Goal: Information Seeking & Learning: Find specific page/section

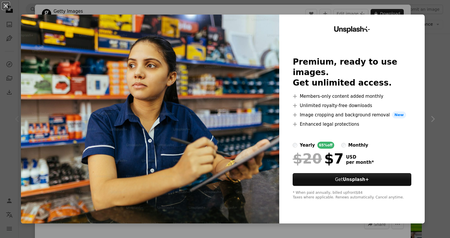
scroll to position [0, 61]
click at [432, 85] on div "An X shape Unsplash+ Premium, ready to use images. Get unlimited access. A plus…" at bounding box center [225, 119] width 450 height 238
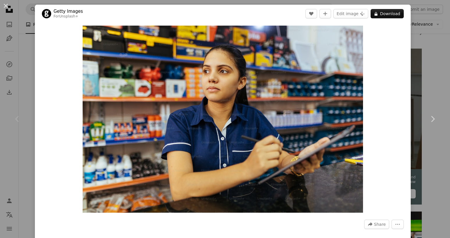
click at [432, 50] on div "An X shape Chevron left Chevron right Getty Images For Unsplash+ A heart A plus…" at bounding box center [225, 119] width 450 height 238
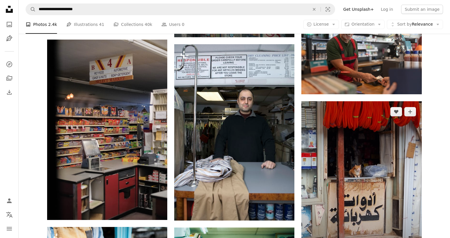
scroll to position [381, 0]
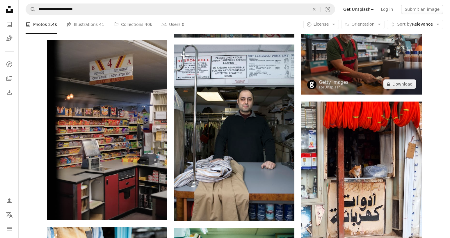
click at [362, 67] on img at bounding box center [361, 55] width 120 height 80
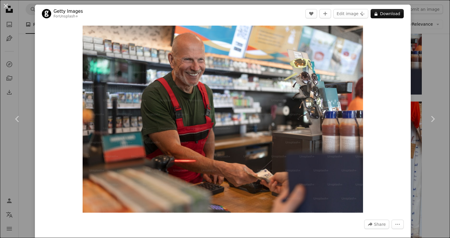
click at [432, 55] on div "An X shape Chevron left Chevron right Getty Images For Unsplash+ A heart A plus…" at bounding box center [225, 119] width 450 height 238
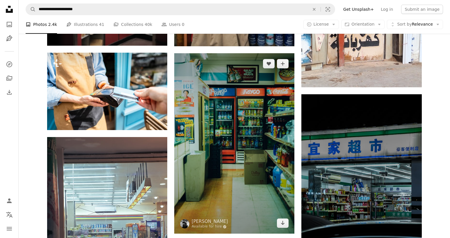
scroll to position [555, 0]
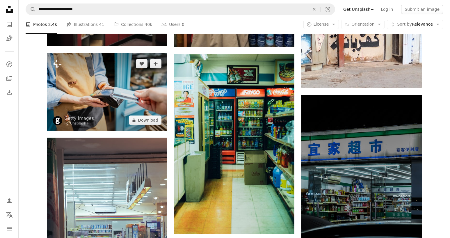
click at [144, 109] on img at bounding box center [107, 91] width 120 height 77
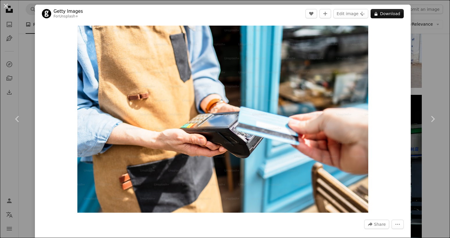
click at [423, 36] on div "An X shape Chevron left Chevron right Getty Images For Unsplash+ A heart A plus…" at bounding box center [225, 119] width 450 height 238
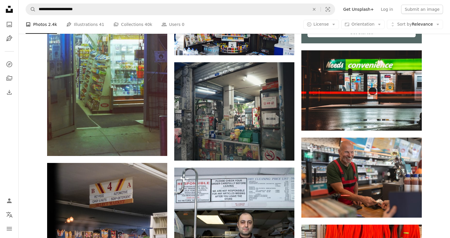
scroll to position [171, 0]
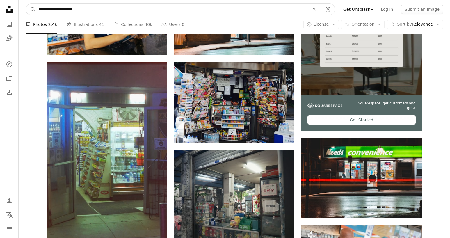
click at [156, 14] on input "**********" at bounding box center [172, 9] width 272 height 11
type input "**********"
click at [31, 9] on button "A magnifying glass" at bounding box center [31, 9] width 10 height 11
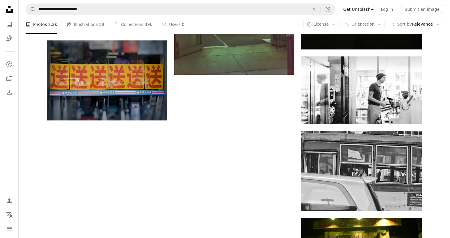
scroll to position [993, 0]
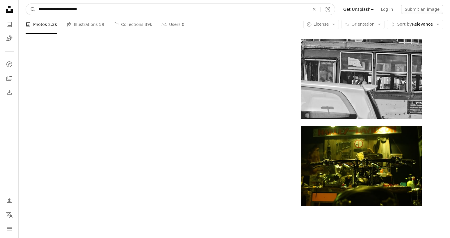
drag, startPoint x: 107, startPoint y: 9, endPoint x: -5, endPoint y: 12, distance: 112.4
type input "**********"
click at [31, 9] on button "A magnifying glass" at bounding box center [31, 9] width 10 height 11
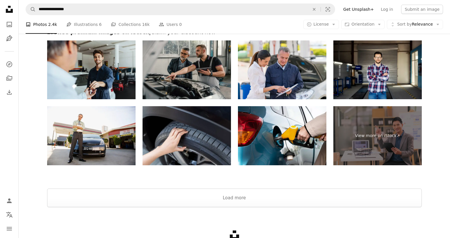
scroll to position [1013, 0]
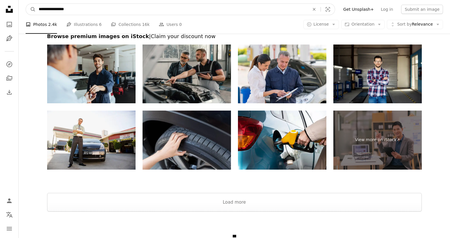
click at [103, 7] on input "**********" at bounding box center [172, 9] width 272 height 11
type input "**********"
click at [31, 9] on button "A magnifying glass" at bounding box center [31, 9] width 10 height 11
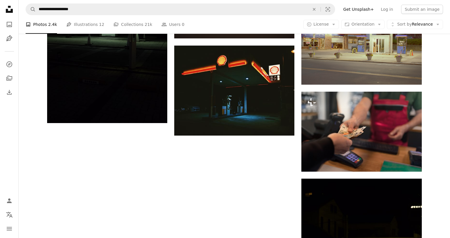
scroll to position [863, 0]
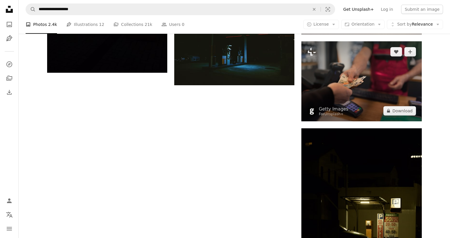
click at [352, 66] on img at bounding box center [361, 81] width 120 height 80
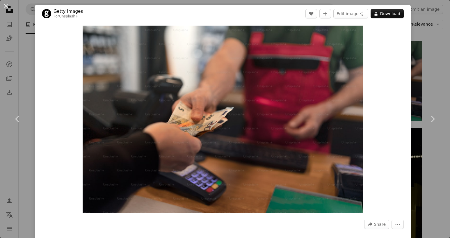
click at [421, 84] on div "An X shape Chevron left Chevron right Getty Images For Unsplash+ A heart A plus…" at bounding box center [225, 119] width 450 height 238
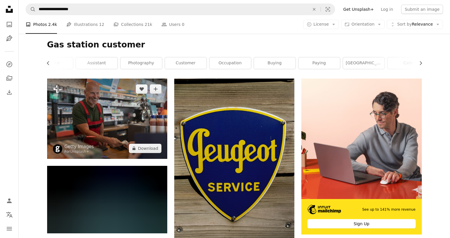
scroll to position [83, 0]
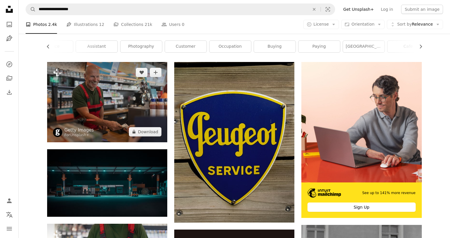
click at [121, 110] on img at bounding box center [107, 102] width 120 height 80
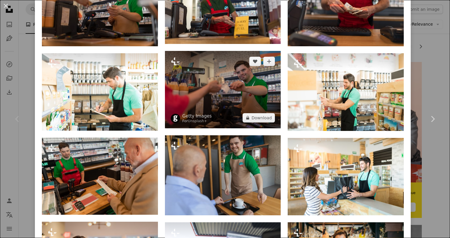
scroll to position [467, 0]
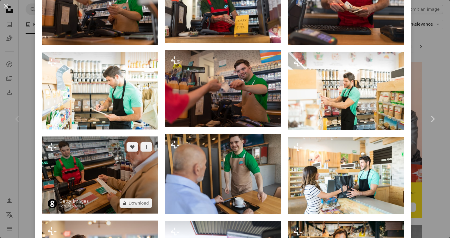
click at [150, 176] on img at bounding box center [100, 174] width 116 height 77
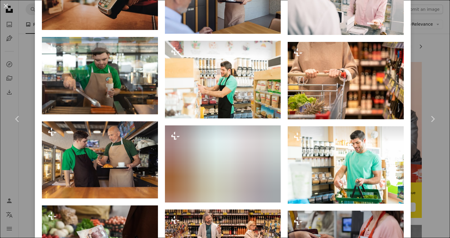
scroll to position [817, 0]
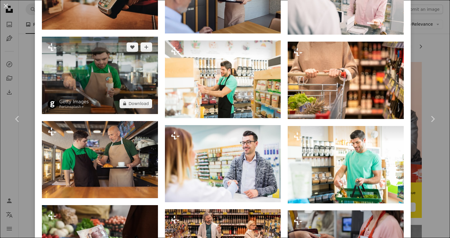
click at [126, 88] on img at bounding box center [100, 75] width 116 height 77
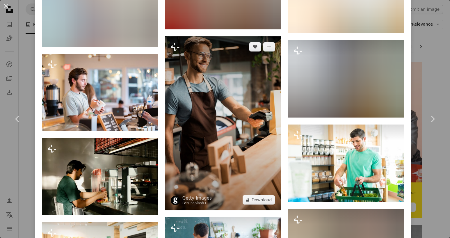
scroll to position [903, 0]
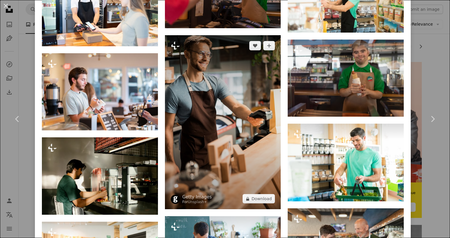
click at [233, 137] on img at bounding box center [223, 122] width 116 height 174
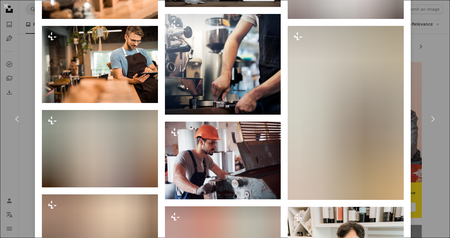
scroll to position [680, 0]
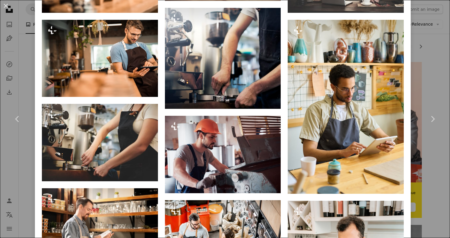
click at [421, 33] on div "An X shape Chevron left Chevron right Getty Images For Unsplash+ A heart A plus…" at bounding box center [225, 119] width 450 height 238
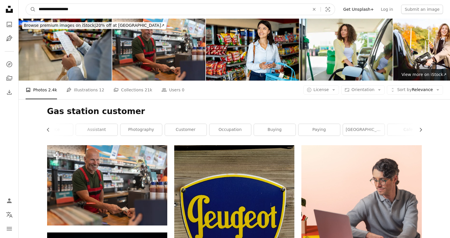
click at [111, 11] on input "**********" at bounding box center [172, 9] width 272 height 11
type input "**********"
click at [31, 9] on button "A magnifying glass" at bounding box center [31, 9] width 10 height 11
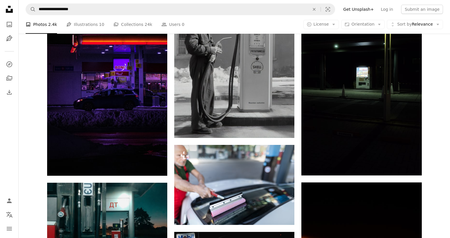
scroll to position [631, 0]
